Goal: Task Accomplishment & Management: Manage account settings

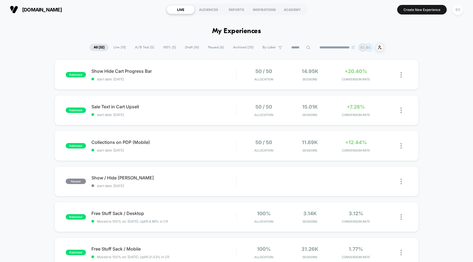
click at [456, 12] on div "BS" at bounding box center [458, 9] width 11 height 11
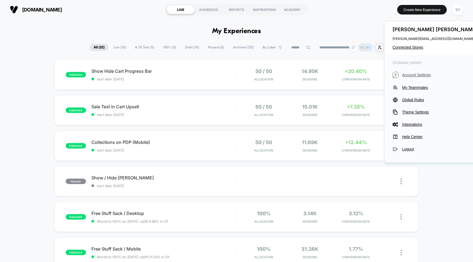
click at [411, 76] on span "Account Settings" at bounding box center [440, 75] width 77 height 4
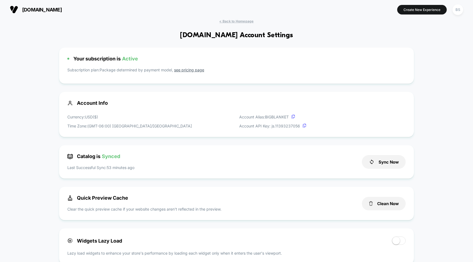
scroll to position [6, 0]
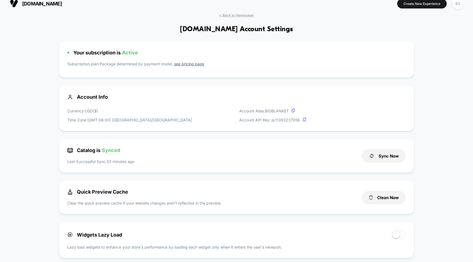
click at [186, 66] on p "Subscription plan: Package determined by payment model, see pricing page" at bounding box center [236, 65] width 338 height 8
click at [188, 64] on link "see pricing page" at bounding box center [189, 64] width 30 height 5
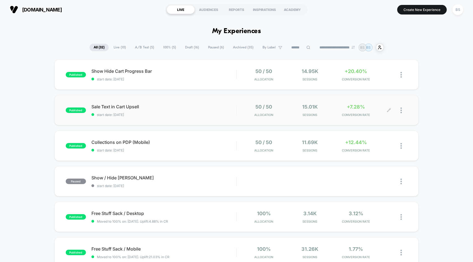
click at [329, 113] on div "15.01k Sessions" at bounding box center [309, 110] width 43 height 13
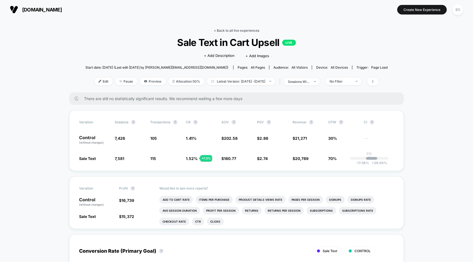
click at [232, 31] on link "< Back to all live experiences" at bounding box center [236, 30] width 45 height 4
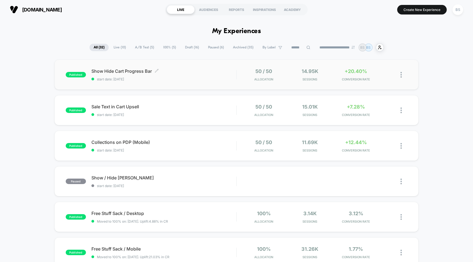
click at [232, 78] on span "start date: [DATE]" at bounding box center [163, 79] width 145 height 4
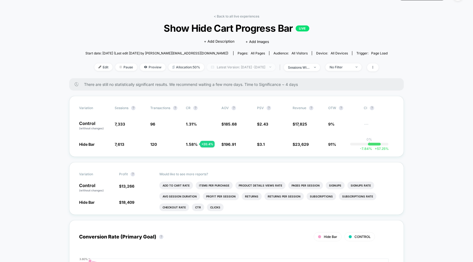
scroll to position [16, 0]
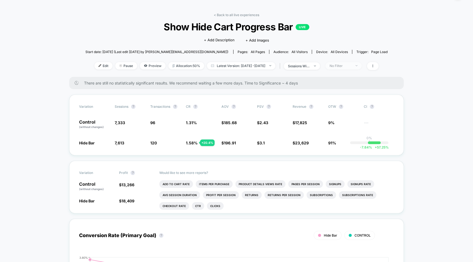
click at [344, 65] on div "No Filter" at bounding box center [341, 66] width 22 height 4
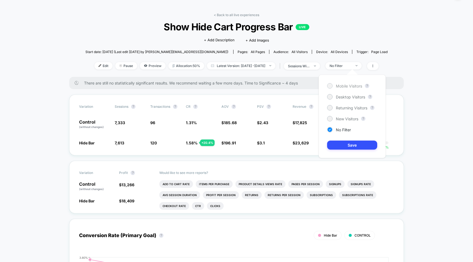
click at [347, 87] on span "Mobile Visitors" at bounding box center [349, 86] width 26 height 5
click at [348, 147] on button "Save" at bounding box center [352, 145] width 50 height 9
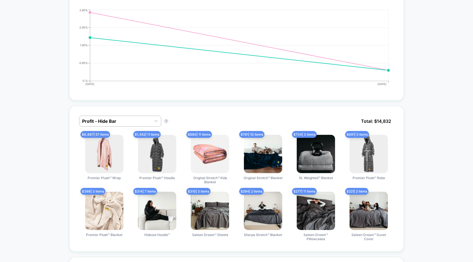
scroll to position [350, 0]
